Goal: Find specific fact: Find specific fact

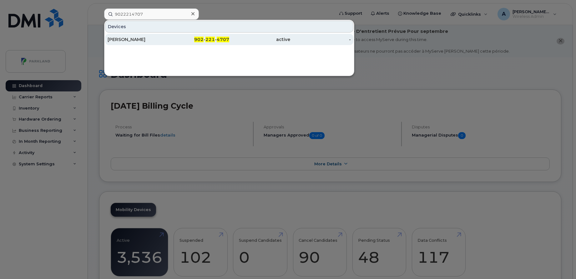
type input "9022214707"
click at [156, 38] on div "[PERSON_NAME]" at bounding box center [138, 39] width 61 height 6
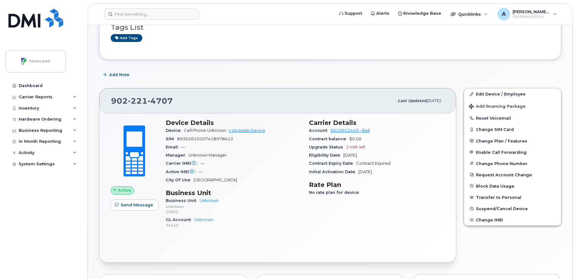
scroll to position [92, 0]
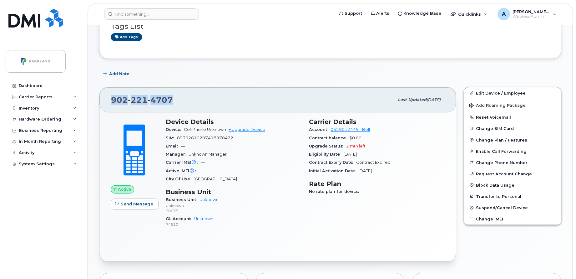
drag, startPoint x: 109, startPoint y: 99, endPoint x: 183, endPoint y: 97, distance: 74.8
click at [183, 97] on div "902 221 4707 Last updated Aug 27, 2025" at bounding box center [277, 99] width 357 height 25
copy span "902 221 4707"
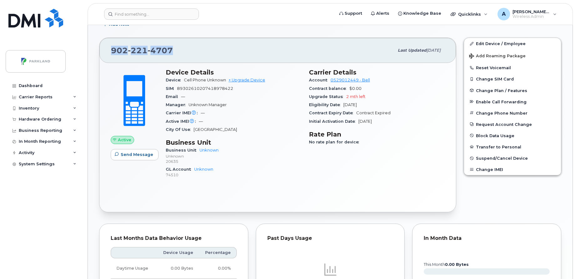
scroll to position [145, 0]
